Goal: Information Seeking & Learning: Check status

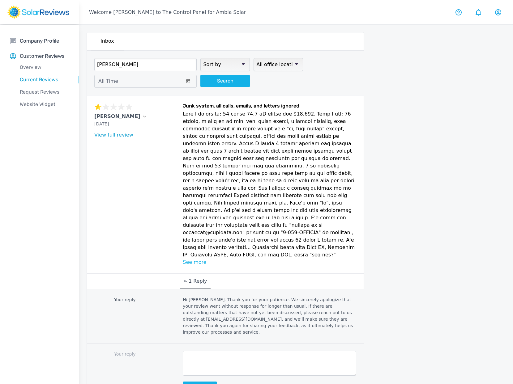
scroll to position [25, 0]
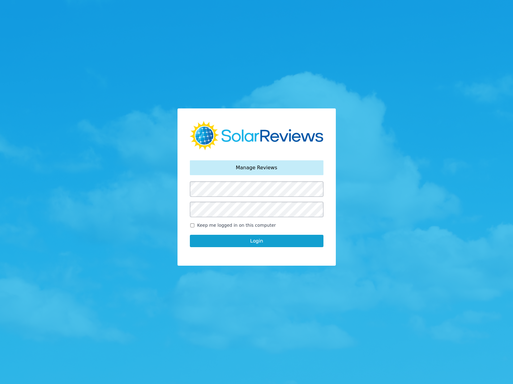
click at [154, 266] on div "Your password has been reset. Manage Reviews Keep me logged in on this computer…" at bounding box center [256, 192] width 513 height 384
click at [220, 246] on button "Login" at bounding box center [257, 241] width 134 height 12
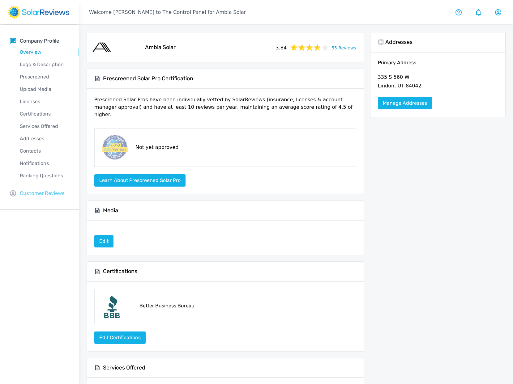
click at [31, 195] on p "Customer Reviews" at bounding box center [42, 194] width 45 height 8
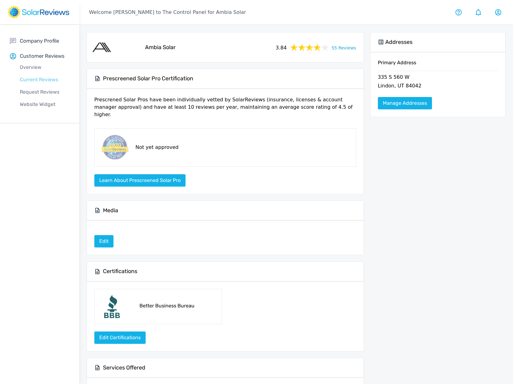
click at [31, 80] on p "Current Reviews" at bounding box center [44, 79] width 69 height 7
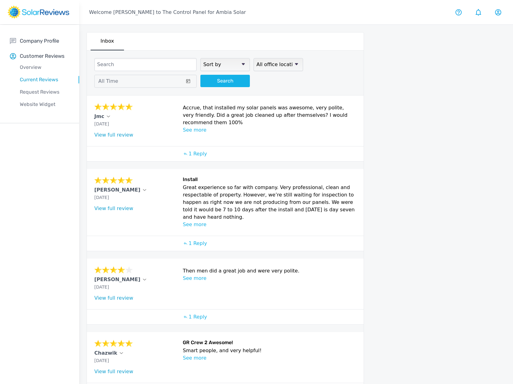
click at [238, 63] on select "Sort by newest oldest Rating: highest to lowest Rating: lowest to highest" at bounding box center [224, 64] width 49 height 13
select select "lowest"
click at [200, 58] on select "Sort by newest oldest Rating: highest to lowest Rating: lowest to highest" at bounding box center [224, 64] width 49 height 13
click at [221, 76] on button "Search" at bounding box center [224, 81] width 49 height 12
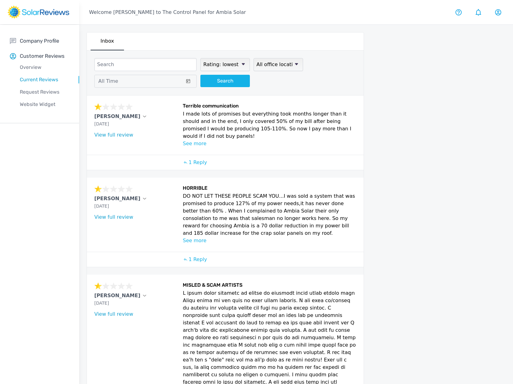
click at [144, 65] on input at bounding box center [145, 64] width 102 height 13
type input "[PERSON_NAME]"
click at [229, 83] on button "Search" at bounding box center [224, 81] width 49 height 12
